Goal: Task Accomplishment & Management: Use online tool/utility

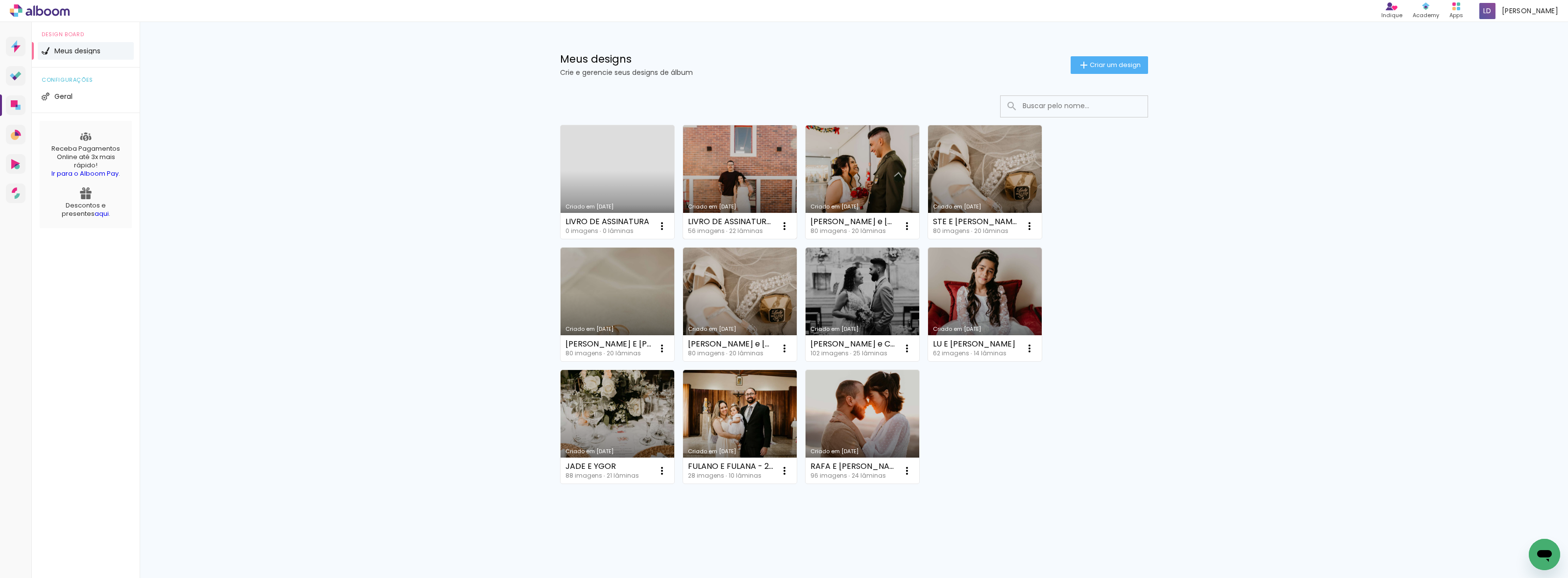
click at [751, 166] on link "Criado em [DATE]" at bounding box center [739, 182] width 113 height 113
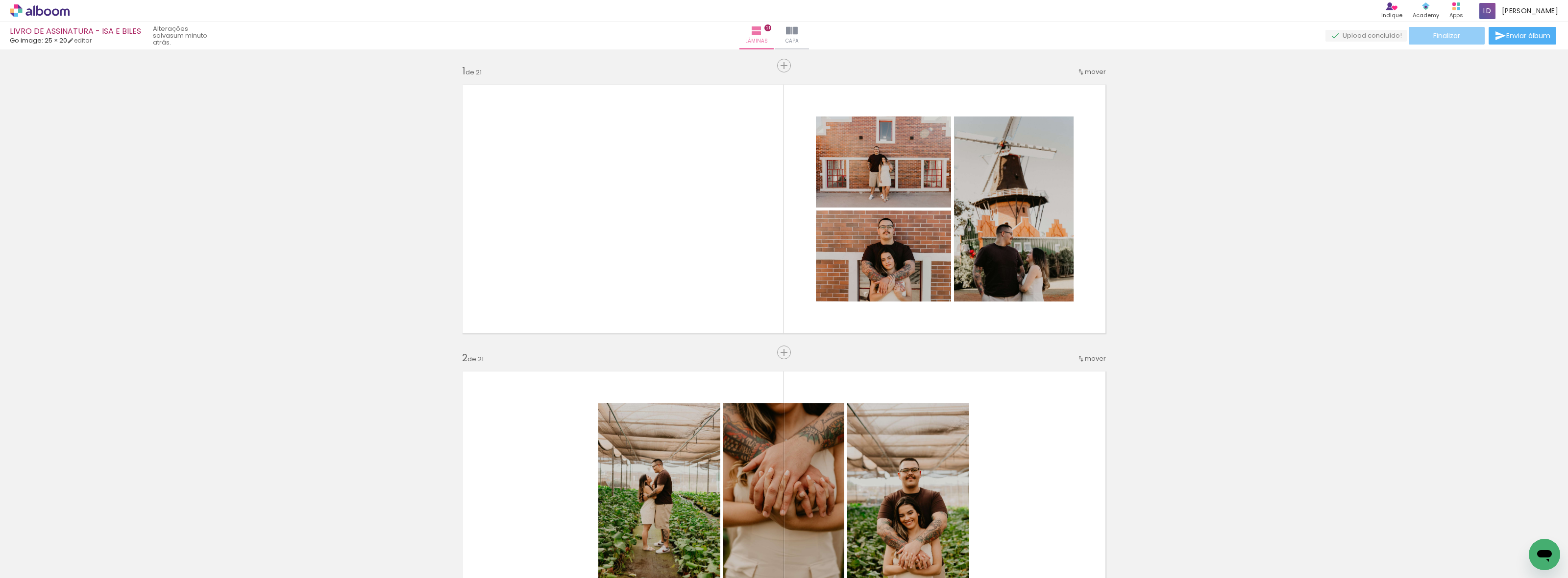
click at [1433, 37] on span "Finalizar" at bounding box center [1447, 36] width 27 height 7
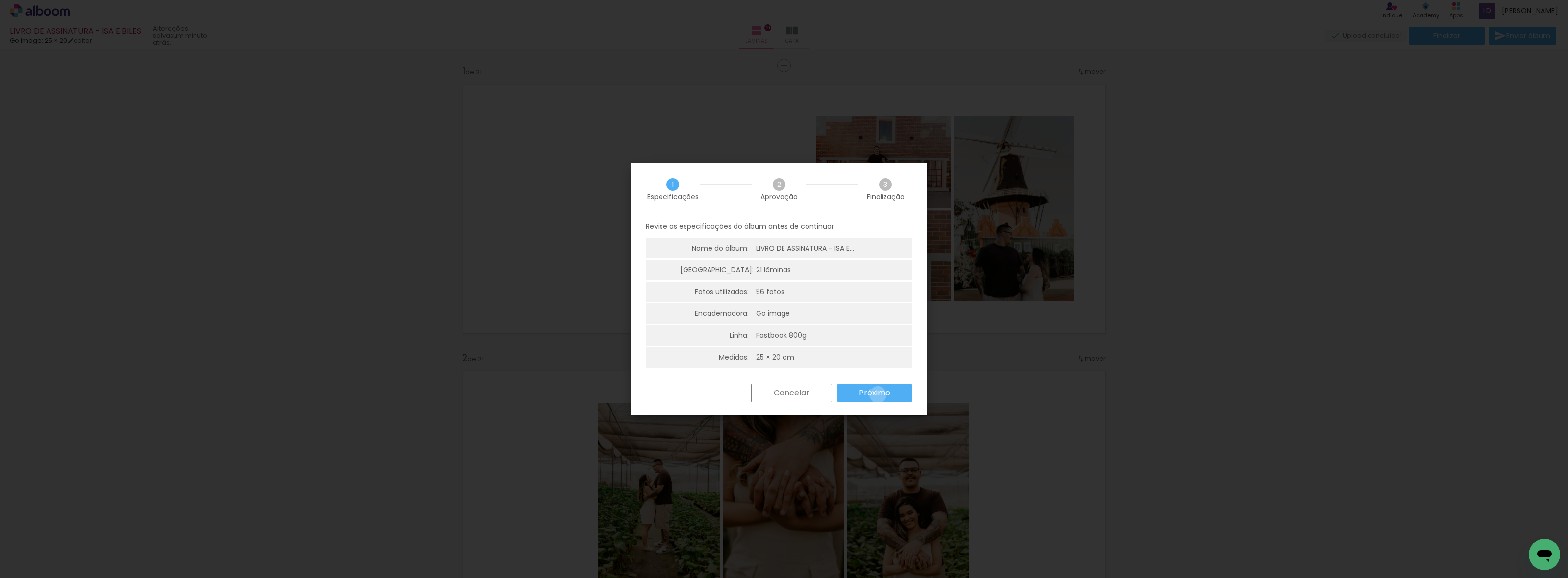
click at [0, 0] on slot "Próximo" at bounding box center [0, 0] width 0 height 0
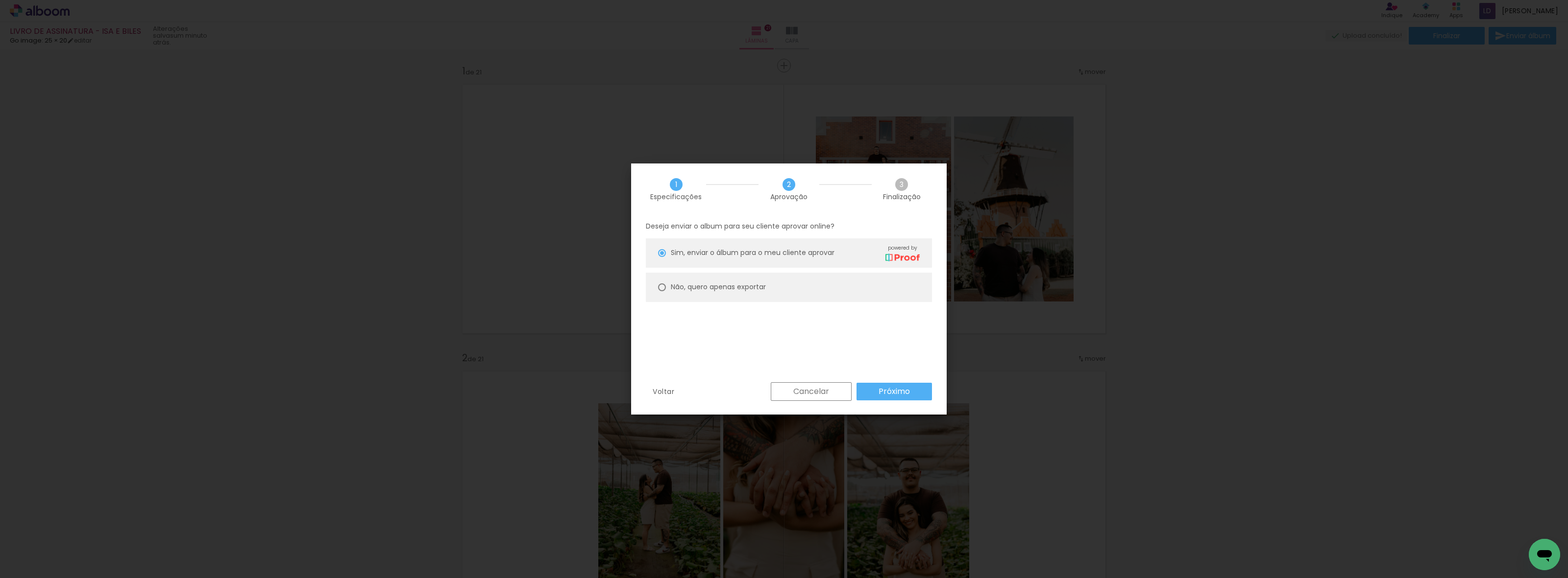
click at [668, 284] on paper-radio-button "Não, quero apenas exportar" at bounding box center [789, 287] width 286 height 29
type paper-radio-button "on"
click at [917, 397] on paper-button "Próximo" at bounding box center [894, 392] width 76 height 18
type input "Alta, 300 DPI"
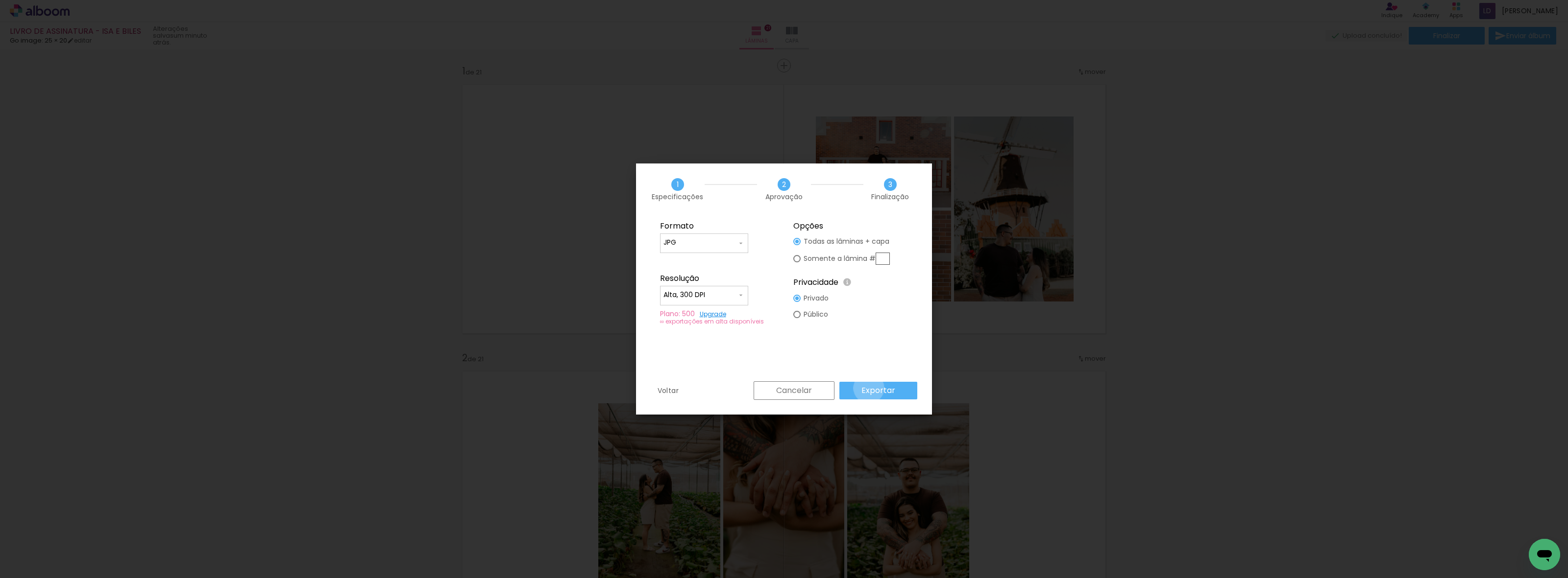
click at [0, 0] on slot "Exportar" at bounding box center [0, 0] width 0 height 0
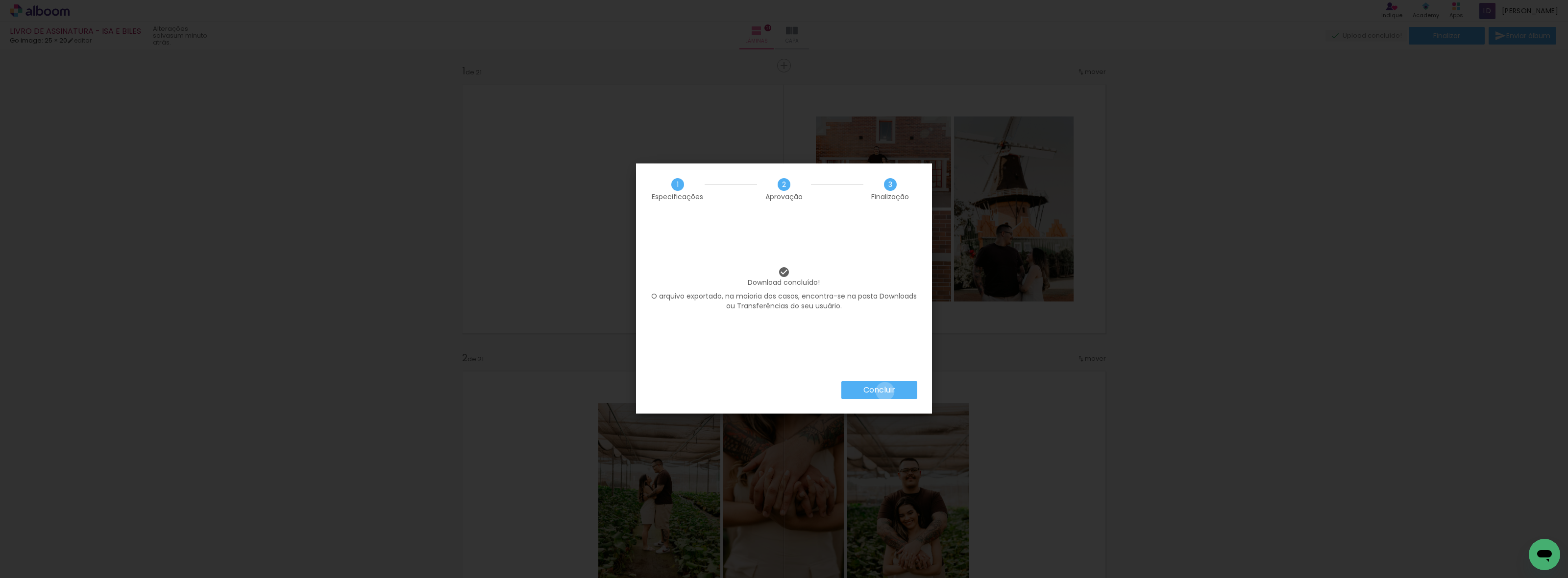
click at [0, 0] on slot "Concluir" at bounding box center [0, 0] width 0 height 0
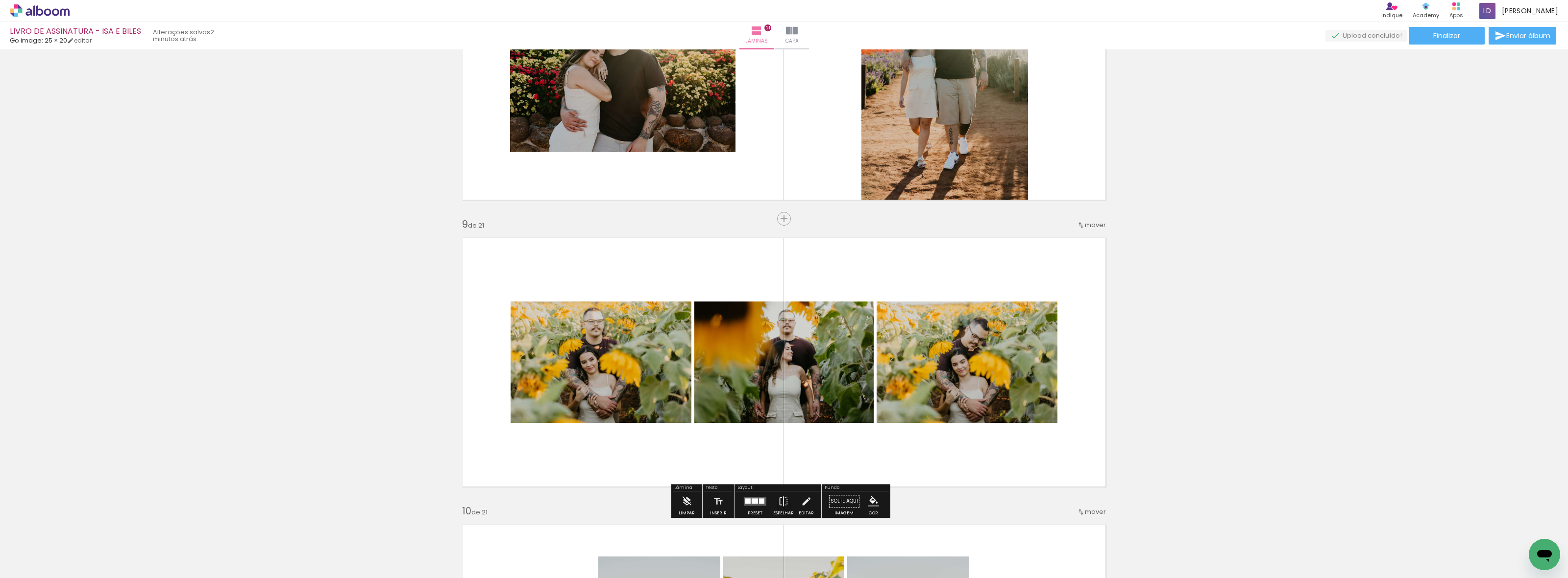
scroll to position [2326, 0]
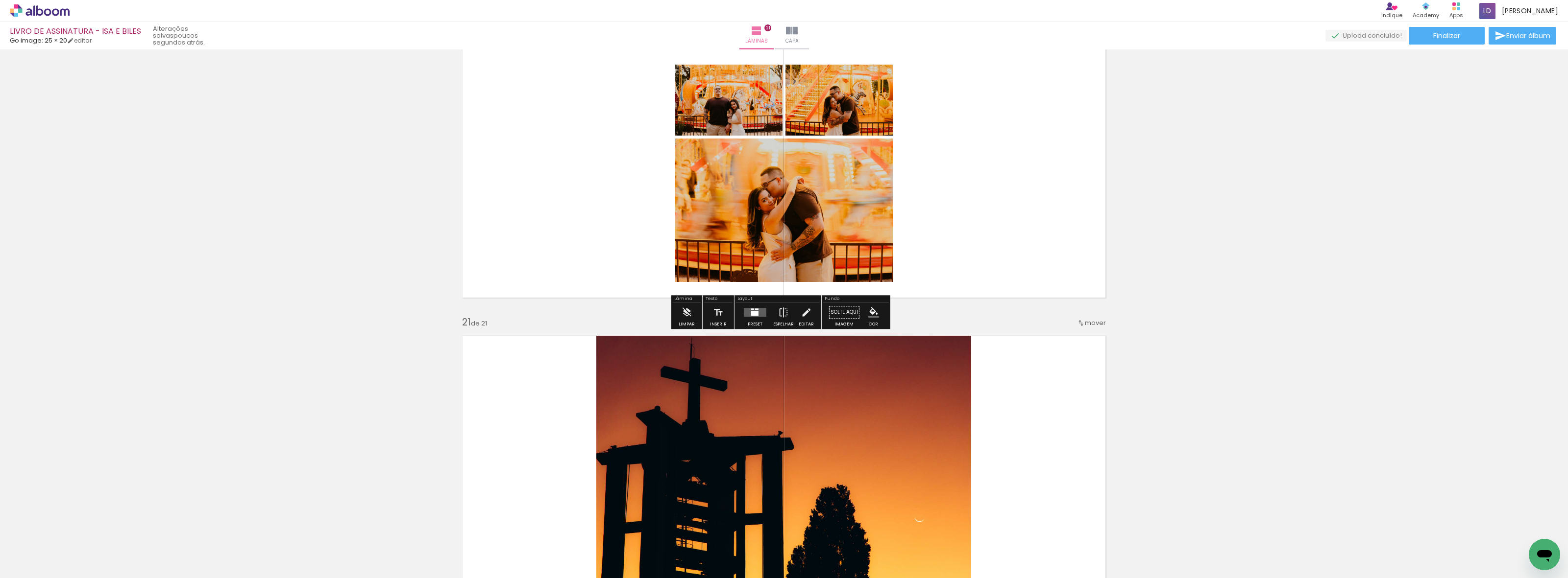
scroll to position [5570, 0]
